Goal: Information Seeking & Learning: Learn about a topic

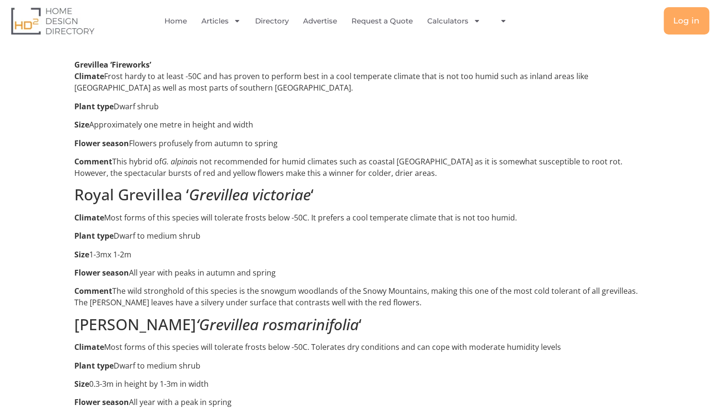
scroll to position [1431, 0]
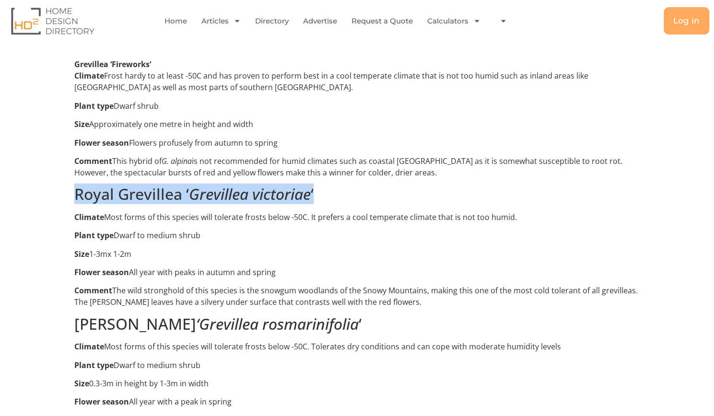
drag, startPoint x: 323, startPoint y: 187, endPoint x: 76, endPoint y: 189, distance: 247.3
click at [76, 189] on h2 "Royal Grevillea ‘ Grevillea victoriae ‘" at bounding box center [356, 194] width 565 height 18
copy h2 "Royal Grevillea ‘ Grevillea victoriae ‘"
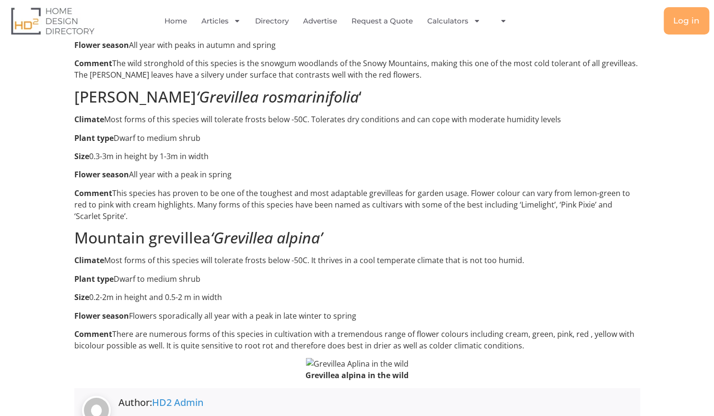
scroll to position [1659, 0]
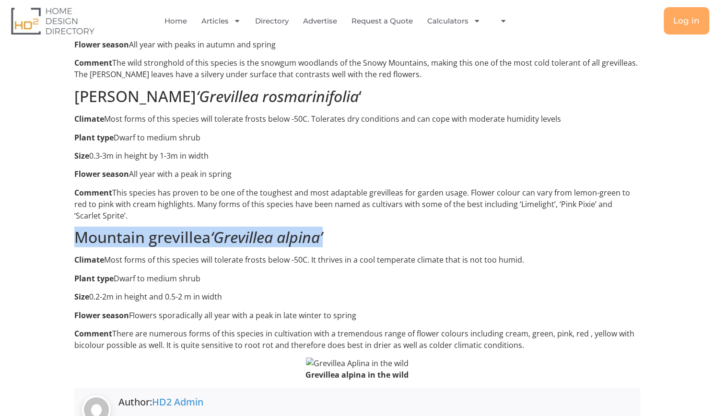
drag, startPoint x: 344, startPoint y: 227, endPoint x: 78, endPoint y: 228, distance: 266.0
click at [78, 228] on h2 "Mountain grevillea ‘Grevillea alpina’" at bounding box center [356, 237] width 565 height 18
copy h2 "Mountain grevillea ‘Grevillea alpina’"
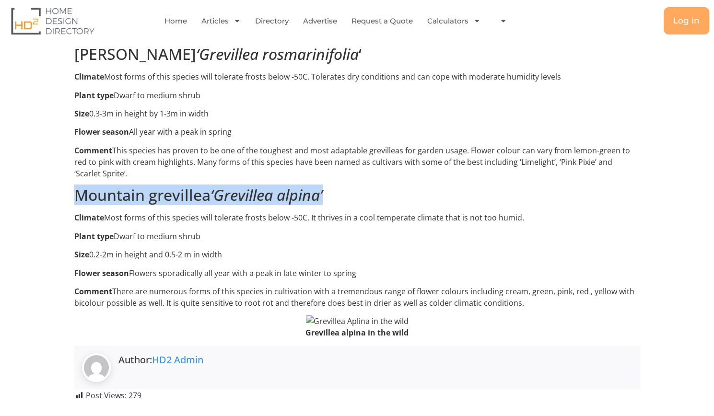
scroll to position [1705, 0]
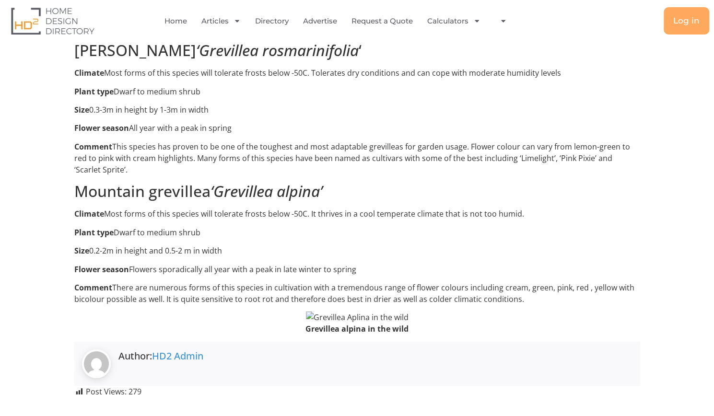
click at [436, 159] on p "Comment This species has proven to be one of the toughest and most adaptable gr…" at bounding box center [356, 158] width 565 height 35
click at [395, 208] on p "Climate Most forms of this species will tolerate frosts below -50C. It thrives …" at bounding box center [356, 214] width 565 height 12
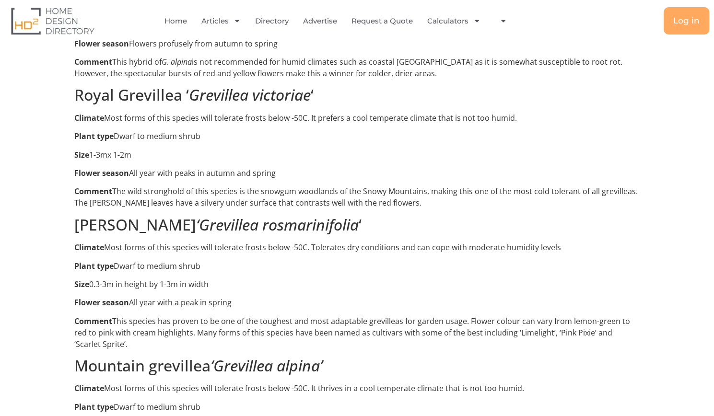
scroll to position [1529, 0]
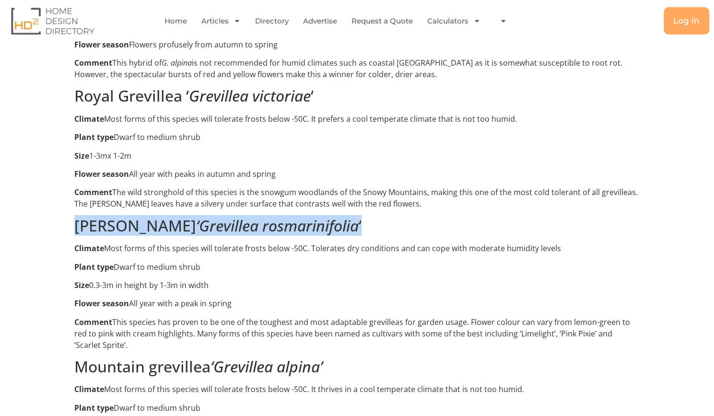
drag, startPoint x: 395, startPoint y: 215, endPoint x: 72, endPoint y: 211, distance: 323.5
copy h2 "[PERSON_NAME] ‘Grevillea rosmarinifolia ‘"
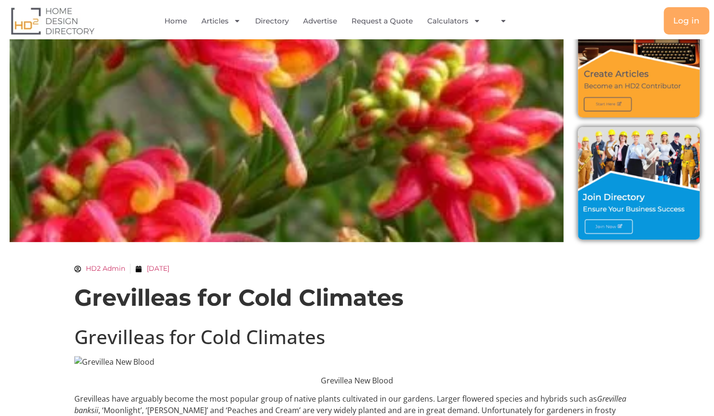
scroll to position [0, 0]
